Goal: Transaction & Acquisition: Purchase product/service

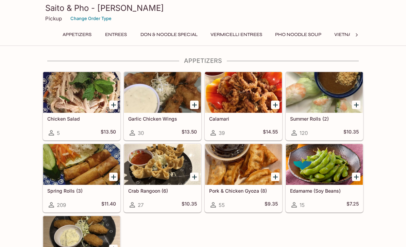
click at [116, 38] on button "Entrees" at bounding box center [116, 35] width 31 height 10
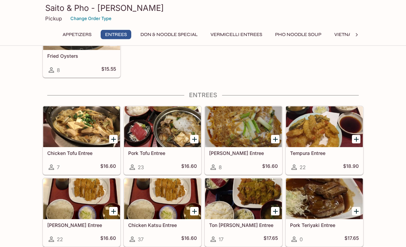
scroll to position [241, 0]
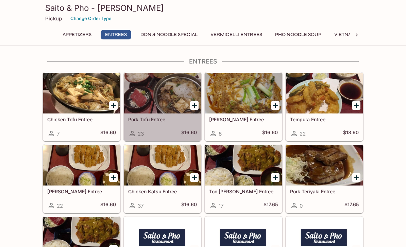
click at [153, 121] on h5 "Pork Tofu Entree" at bounding box center [162, 120] width 69 height 6
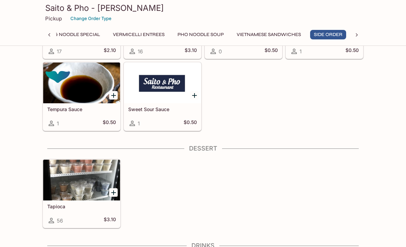
scroll to position [2221, 0]
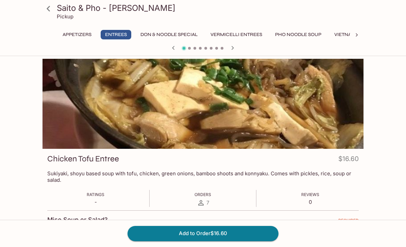
click at [46, 11] on icon at bounding box center [48, 9] width 12 height 12
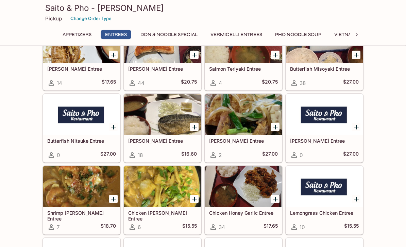
scroll to position [652, 0]
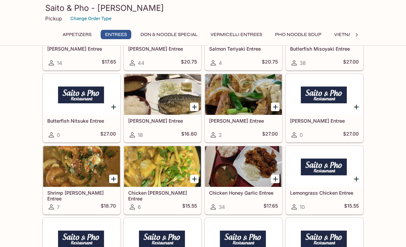
scroll to position [671, 0]
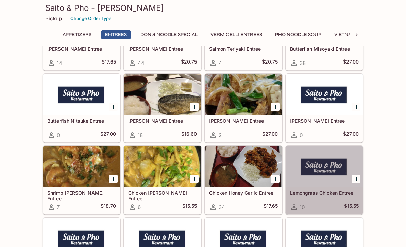
click at [315, 187] on div at bounding box center [324, 166] width 77 height 41
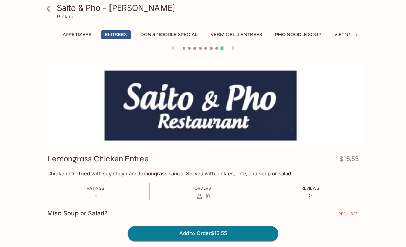
click at [40, 11] on link at bounding box center [48, 8] width 17 height 17
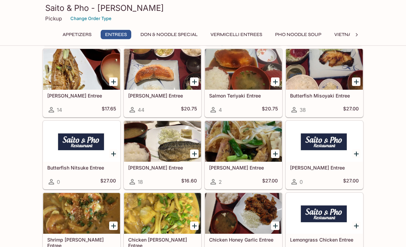
scroll to position [624, 0]
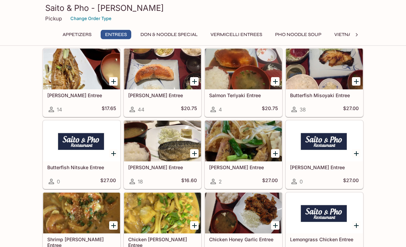
click at [279, 224] on icon "Add Chicken Honey Garlic Entree" at bounding box center [275, 226] width 8 height 8
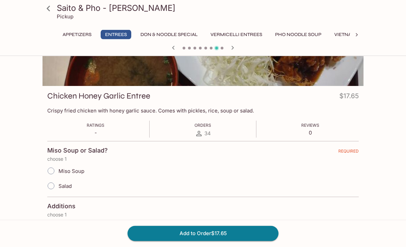
scroll to position [63, 0]
click at [50, 187] on input "Salad" at bounding box center [51, 186] width 14 height 14
radio input "true"
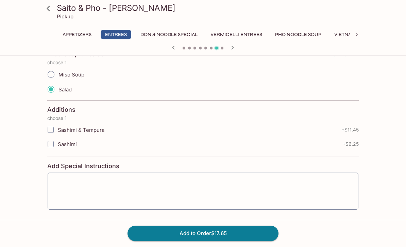
scroll to position [163, 0]
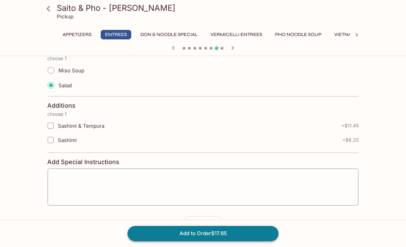
click at [260, 241] on button "Add to Order $17.65" at bounding box center [202, 233] width 151 height 15
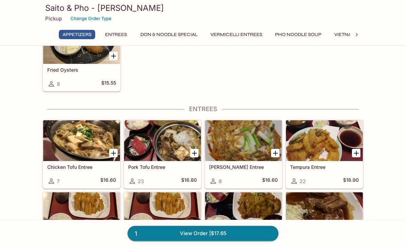
scroll to position [193, 0]
click at [111, 153] on icon "Add Chicken Tofu Entree" at bounding box center [113, 153] width 8 height 8
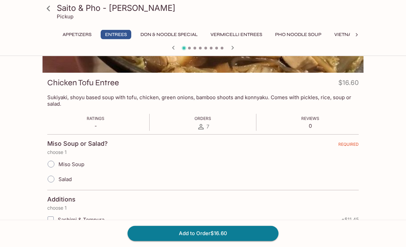
scroll to position [76, 0]
click at [52, 166] on input "Miso Soup" at bounding box center [51, 164] width 14 height 14
radio input "true"
click at [255, 241] on button "Add to Order $16.60" at bounding box center [202, 233] width 151 height 15
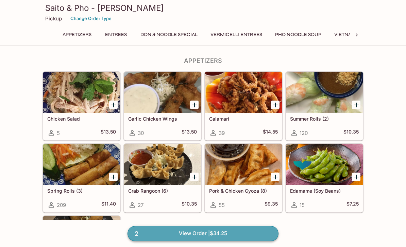
click at [256, 241] on link "2 View Order | $34.25" at bounding box center [202, 233] width 151 height 15
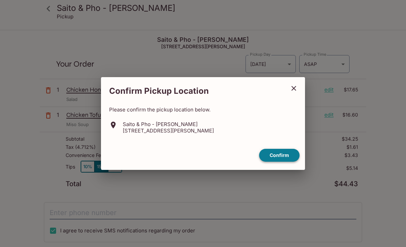
click at [279, 162] on button "Confirm" at bounding box center [279, 155] width 40 height 13
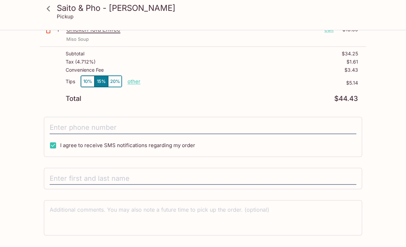
scroll to position [98, 0]
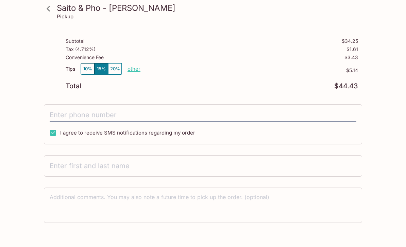
click at [59, 164] on input "text" at bounding box center [203, 166] width 306 height 13
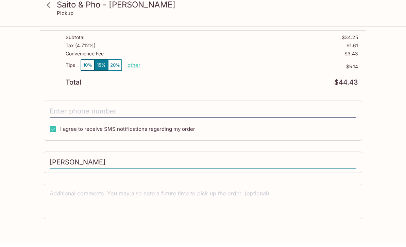
scroll to position [120, 0]
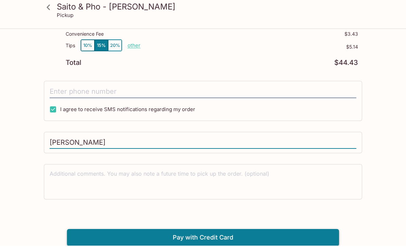
type input "[PERSON_NAME]"
click at [316, 236] on button "Pay with Credit Card" at bounding box center [203, 238] width 272 height 17
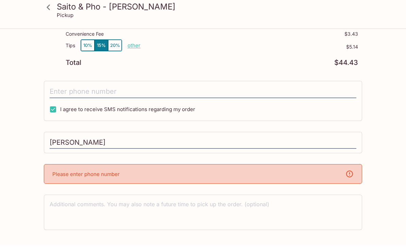
scroll to position [121, 0]
click at [63, 177] on p "Please enter phone number" at bounding box center [85, 174] width 67 height 6
click at [349, 172] on icon at bounding box center [349, 174] width 8 height 8
click at [346, 181] on div "Please enter phone number" at bounding box center [203, 174] width 318 height 20
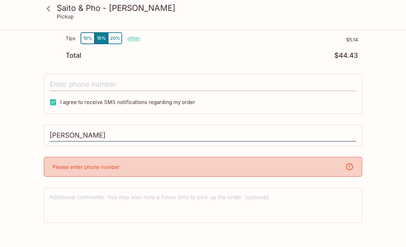
click at [57, 81] on input "tel" at bounding box center [203, 84] width 306 height 13
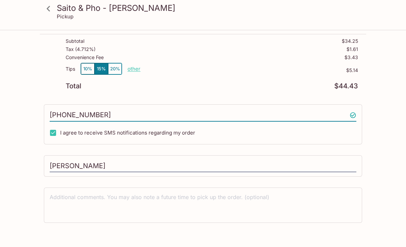
scroll to position [120, 0]
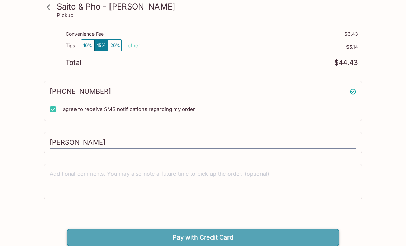
type input "[PHONE_NUMBER]"
click at [86, 240] on button "Pay with Credit Card" at bounding box center [203, 238] width 272 height 17
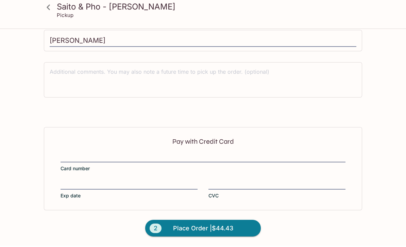
scroll to position [200, 0]
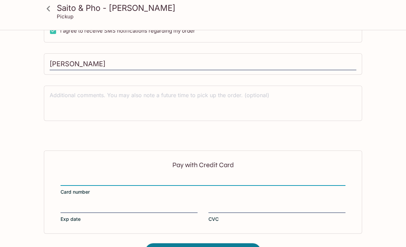
click at [63, 204] on div at bounding box center [128, 207] width 137 height 7
click at [63, 204] on input "Exp date" at bounding box center [128, 204] width 137 height 0
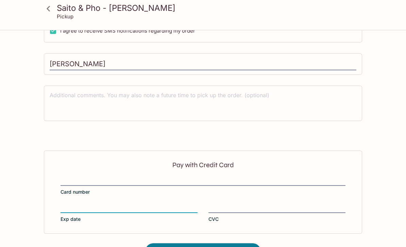
click at [219, 204] on div at bounding box center [276, 207] width 137 height 7
click at [219, 204] on input "CVC" at bounding box center [276, 204] width 137 height 0
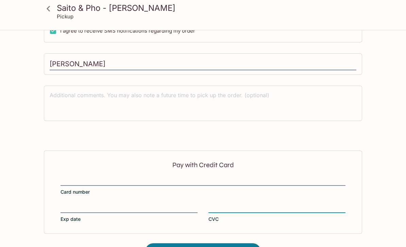
click at [231, 195] on label "Card number" at bounding box center [202, 185] width 285 height 19
click at [231, 177] on input "Card number" at bounding box center [202, 177] width 285 height 0
click at [233, 204] on div at bounding box center [276, 207] width 137 height 7
click at [233, 204] on input "CVC" at bounding box center [276, 204] width 137 height 0
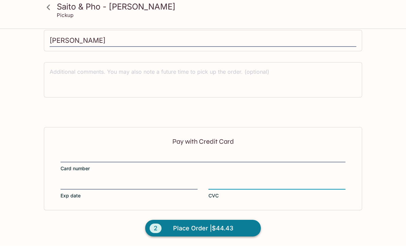
click at [238, 226] on button "2 Place Order | $44.43" at bounding box center [203, 229] width 116 height 17
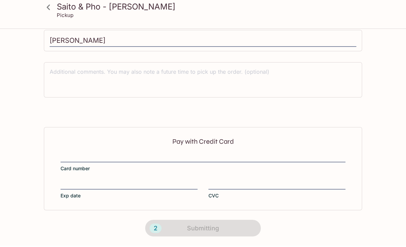
scroll to position [200, 0]
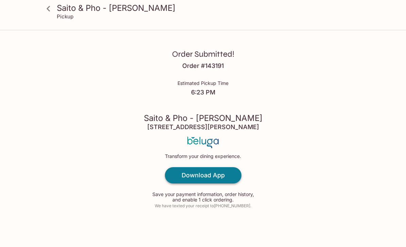
click at [214, 179] on h4 "Download App" at bounding box center [202, 175] width 43 height 7
